Goal: Information Seeking & Learning: Understand process/instructions

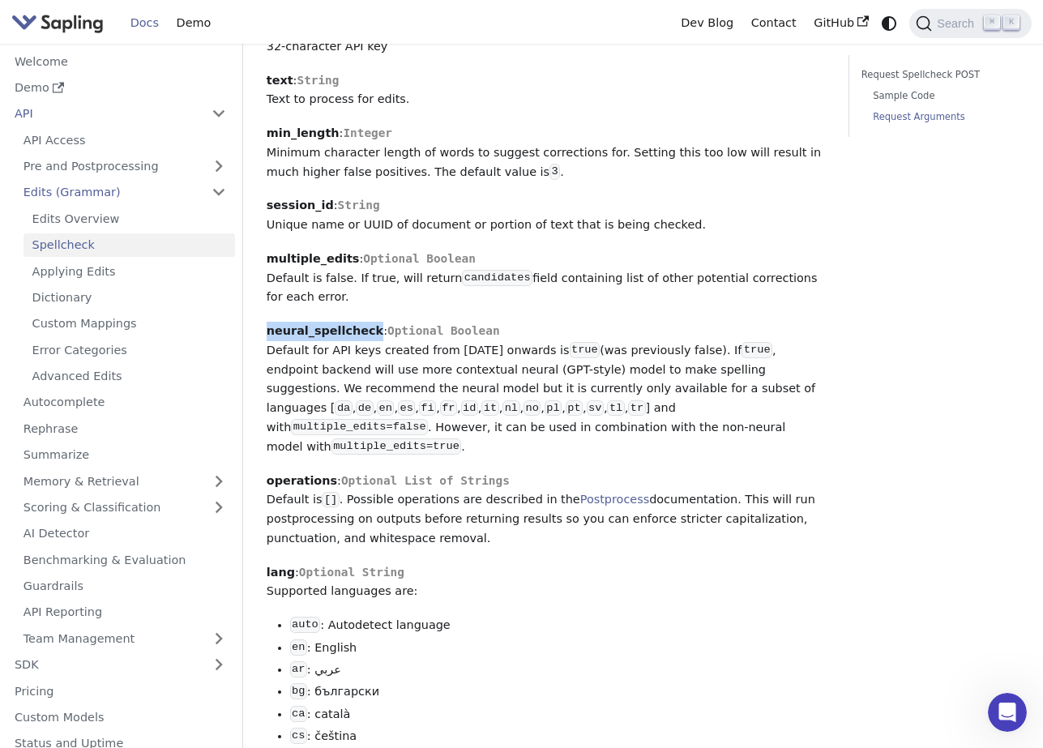
scroll to position [1260, 0]
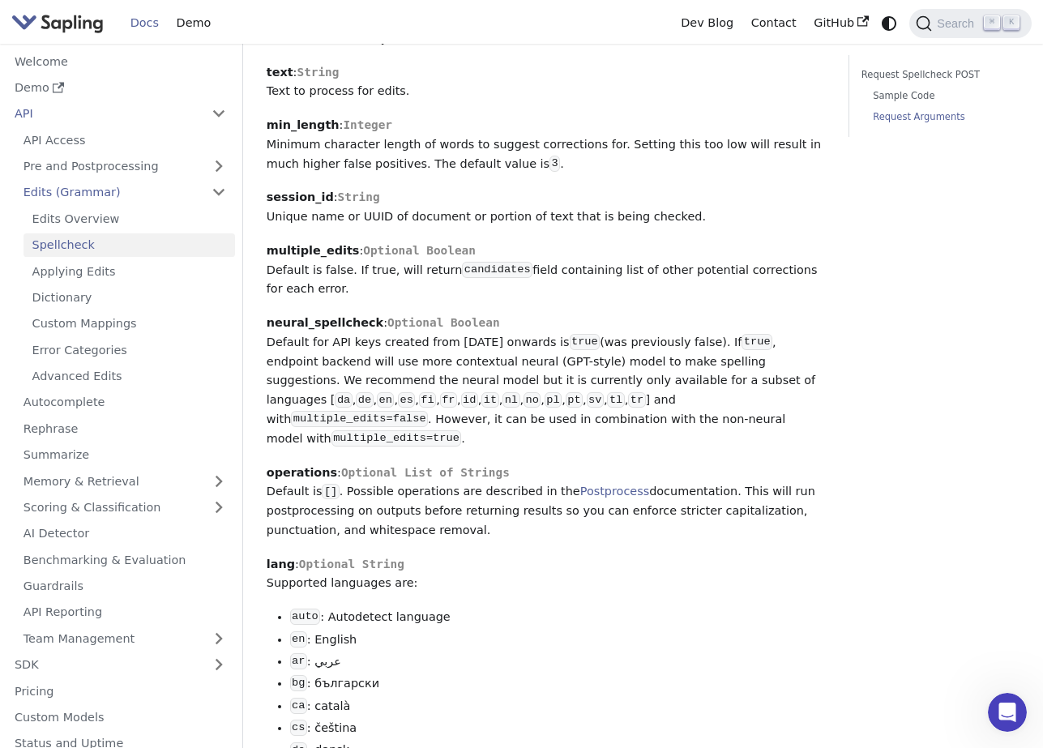
click at [299, 466] on strong "operations" at bounding box center [302, 472] width 70 height 13
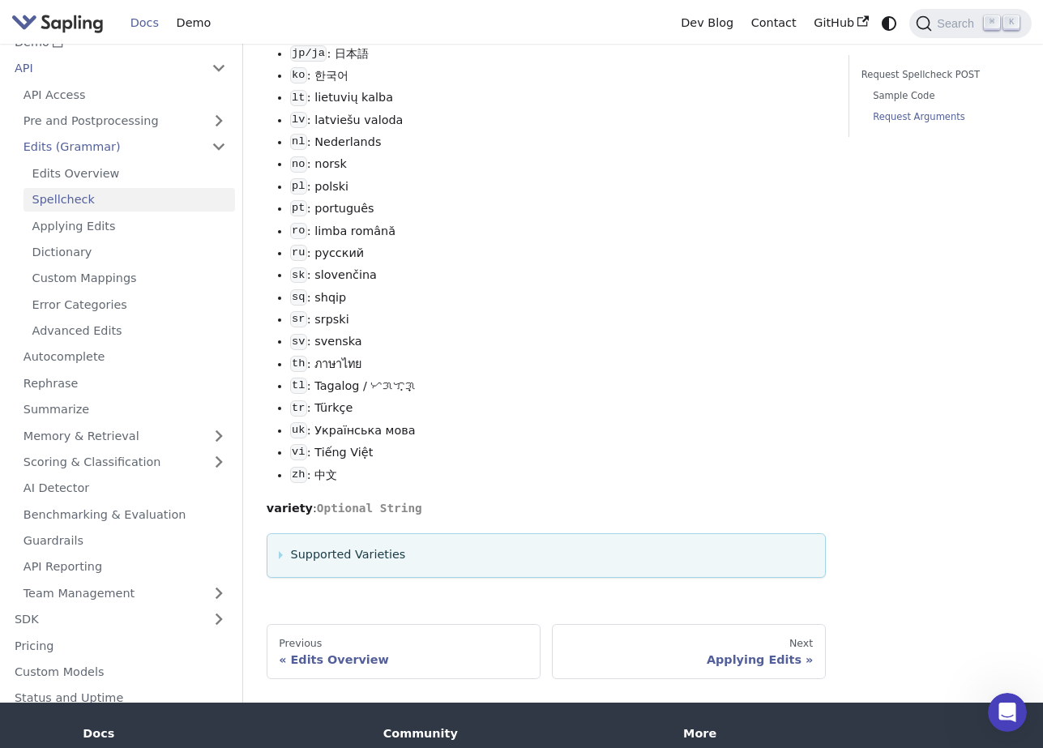
scroll to position [2293, 0]
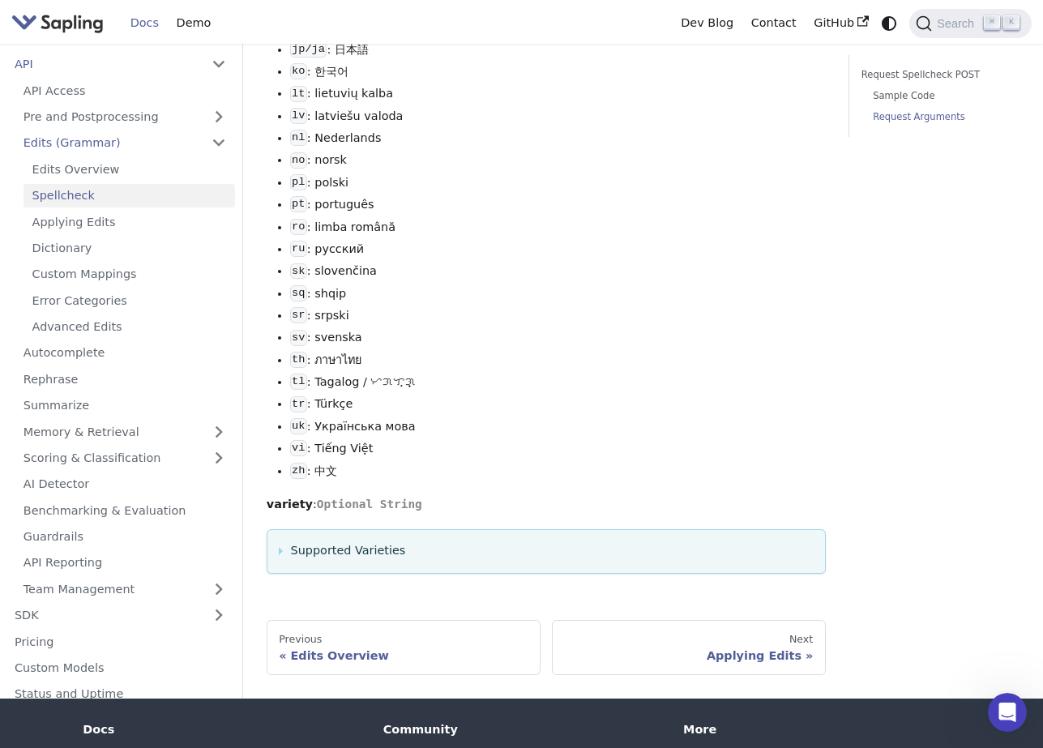
click at [387, 498] on span "Optional String" at bounding box center [369, 504] width 105 height 13
click at [288, 498] on strong "variety" at bounding box center [290, 504] width 46 height 13
drag, startPoint x: 282, startPoint y: 527, endPoint x: 323, endPoint y: 521, distance: 40.9
click at [284, 541] on summary "Supported Varieties" at bounding box center [546, 550] width 534 height 19
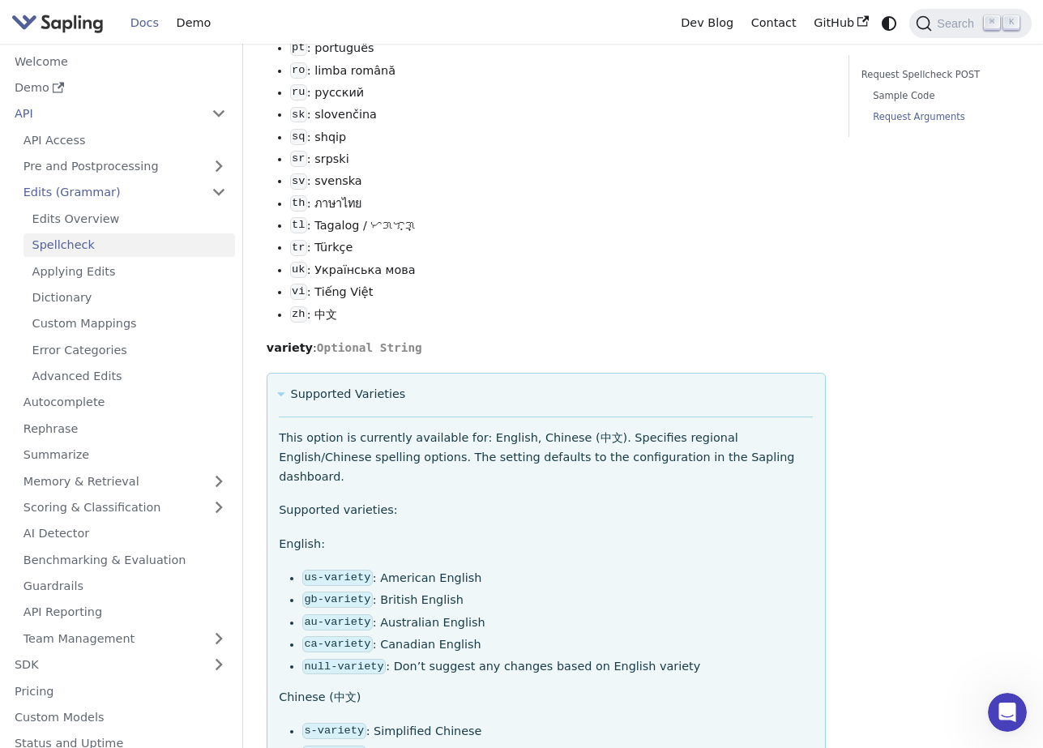
scroll to position [2453, 0]
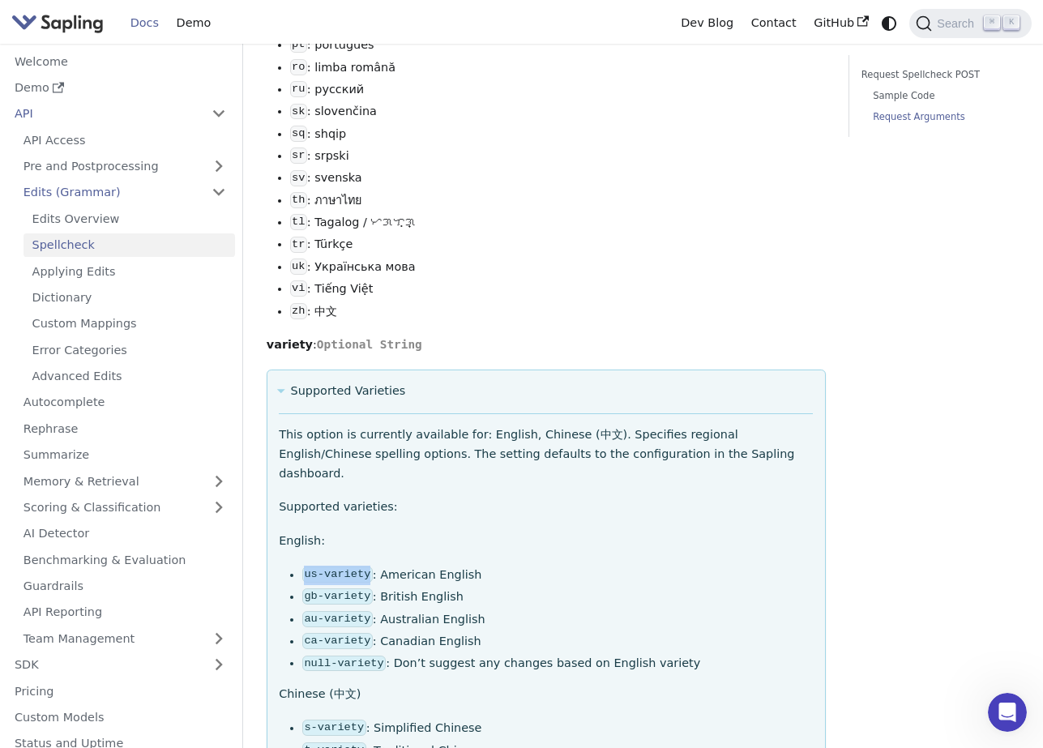
drag, startPoint x: 304, startPoint y: 538, endPoint x: 370, endPoint y: 536, distance: 65.7
click at [370, 566] on code "us-variety" at bounding box center [337, 574] width 70 height 16
copy code "us-variety"
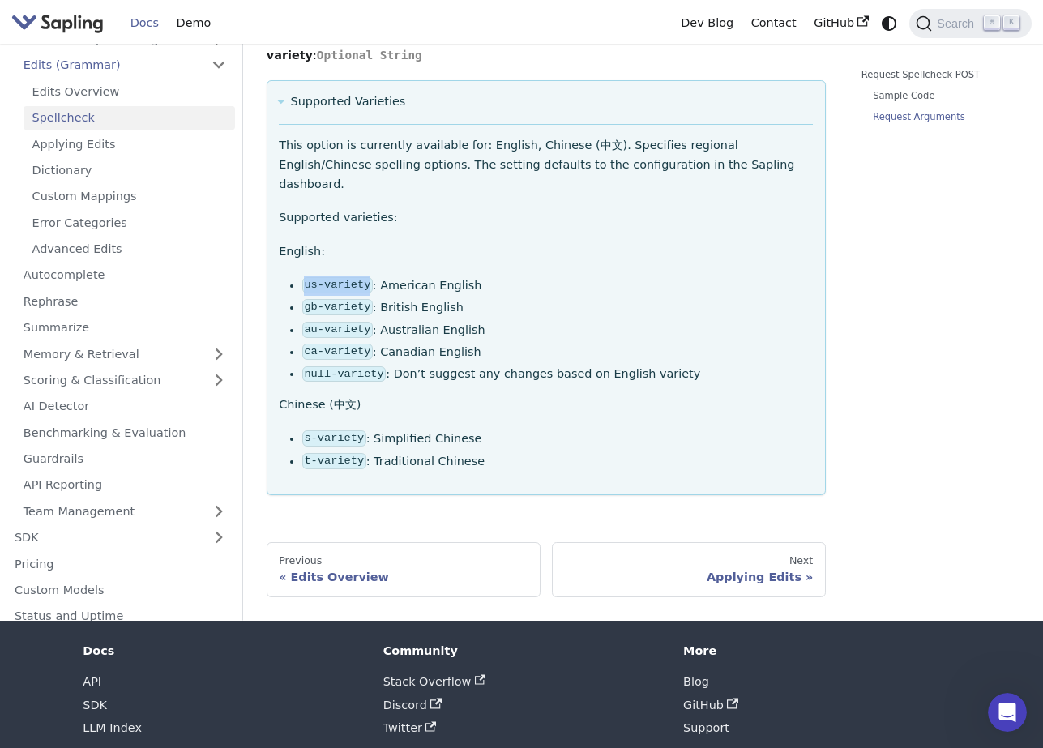
scroll to position [2749, 0]
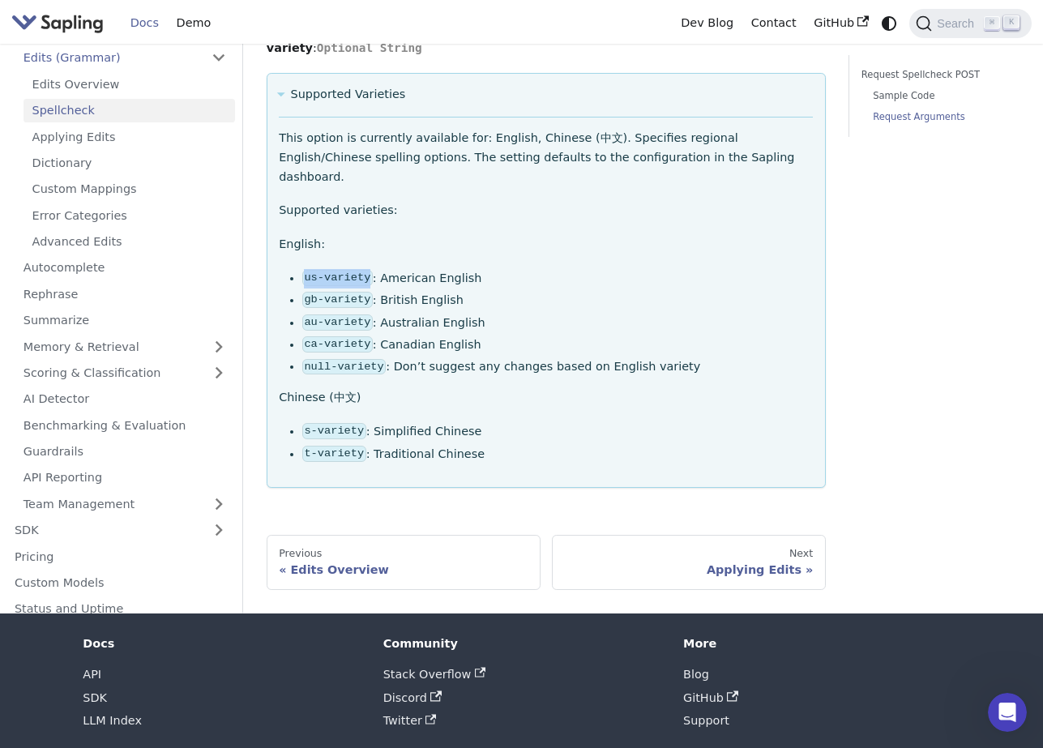
copy code "us-variety"
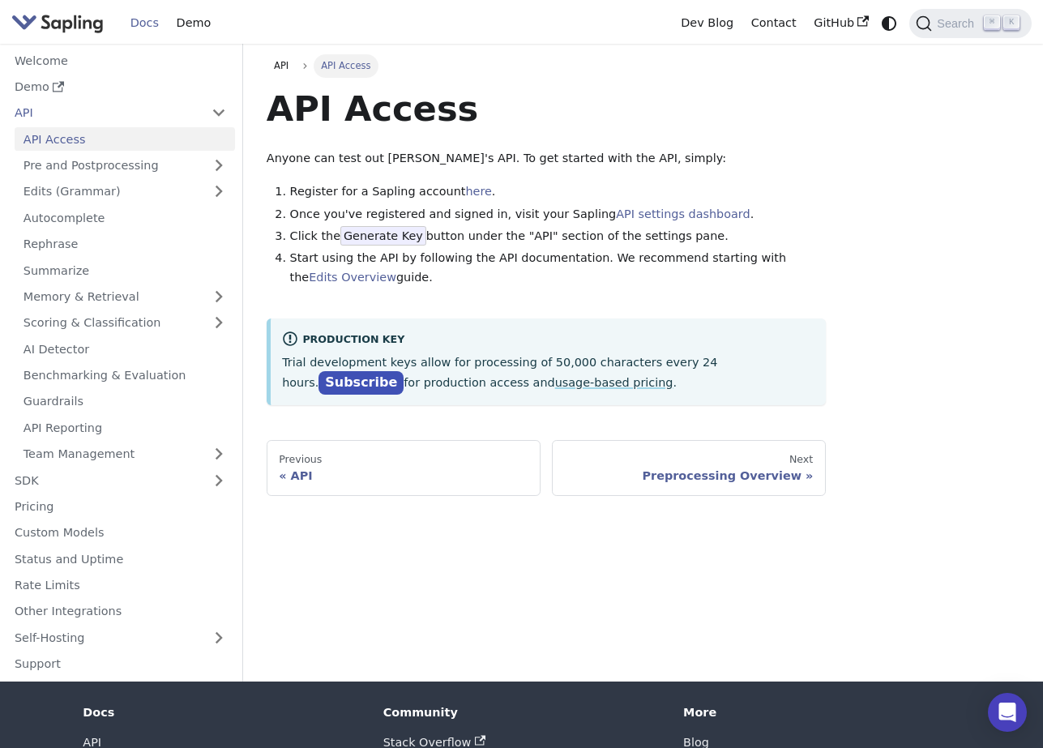
scroll to position [3, 0]
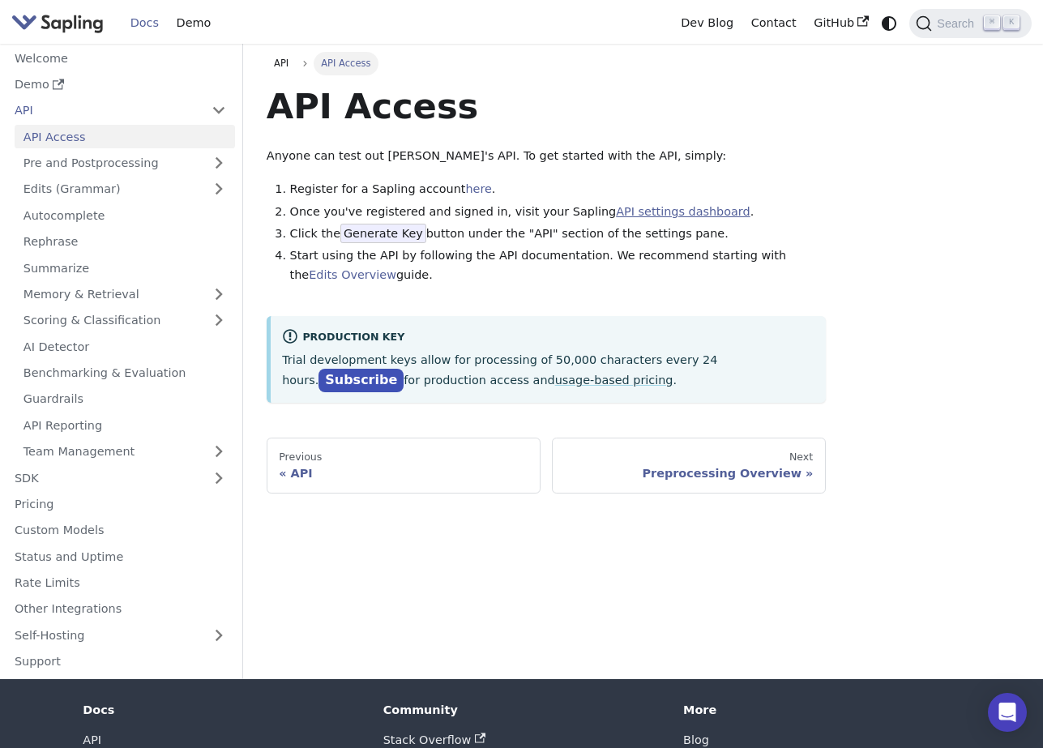
click at [651, 209] on link "API settings dashboard" at bounding box center [683, 211] width 134 height 13
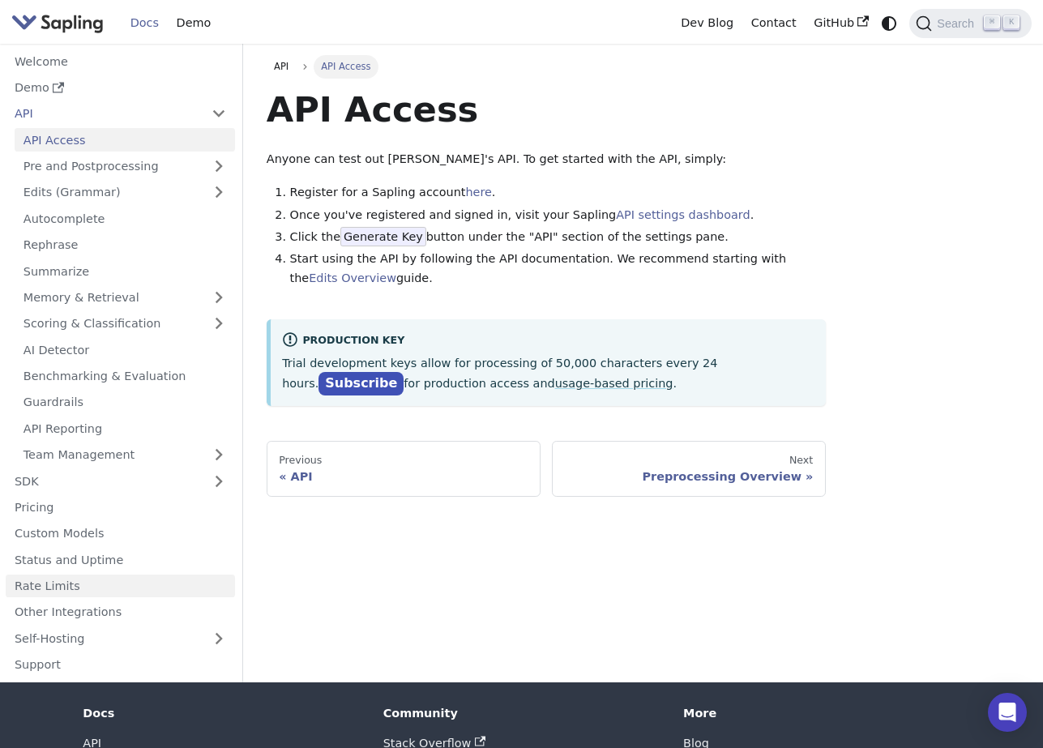
click at [18, 583] on link "Rate Limits" at bounding box center [120, 586] width 229 height 23
